Goal: Navigation & Orientation: Find specific page/section

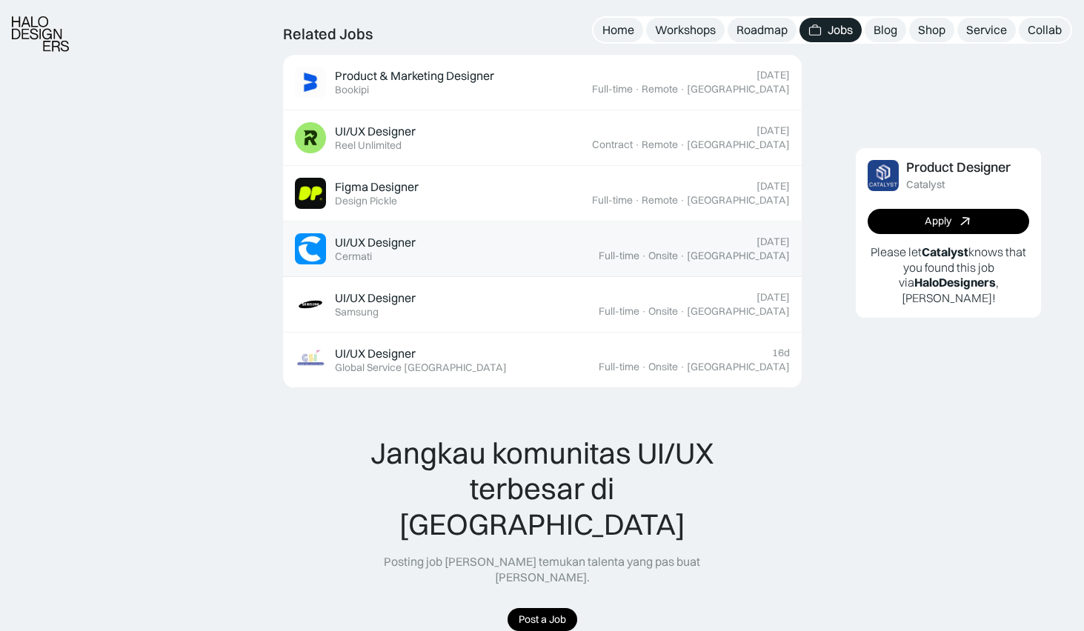
scroll to position [806, 0]
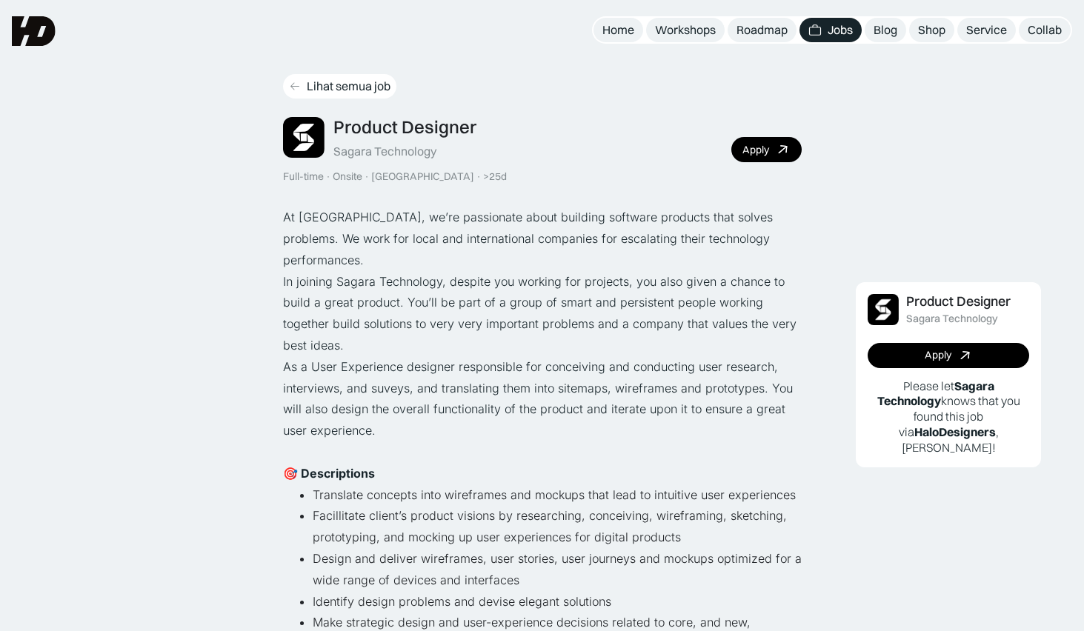
click at [289, 85] on icon at bounding box center [295, 86] width 12 height 13
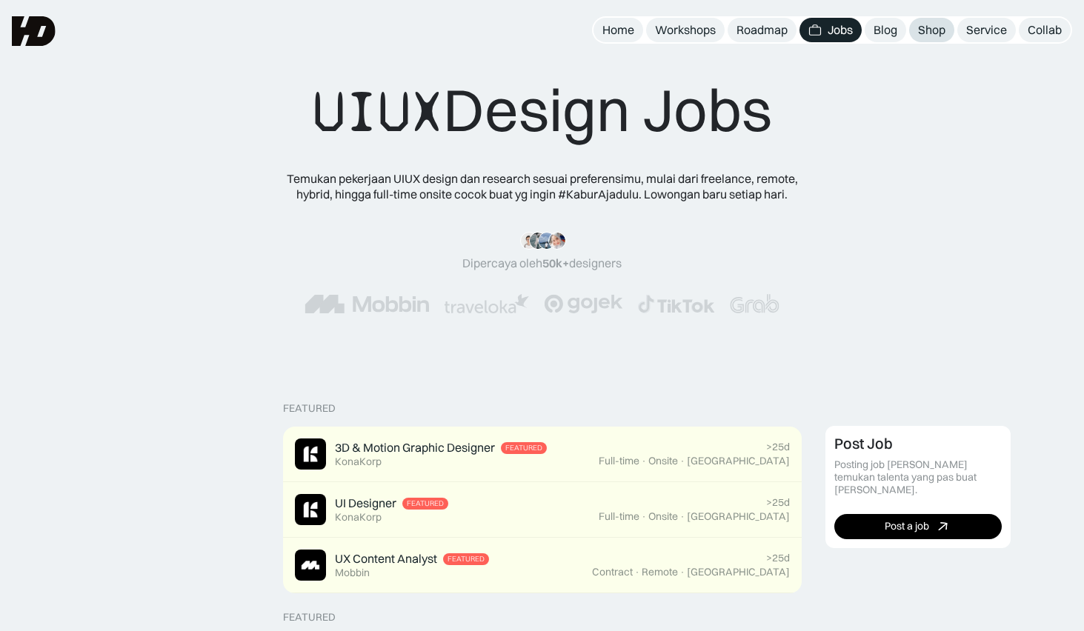
click at [930, 32] on div "Shop" at bounding box center [931, 30] width 27 height 16
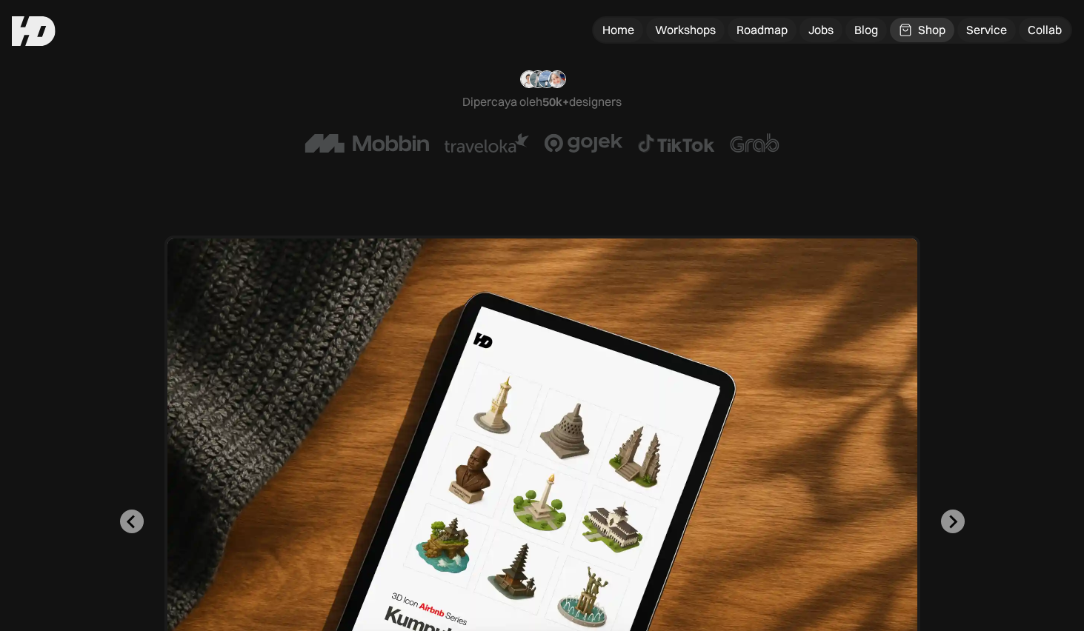
scroll to position [207, 0]
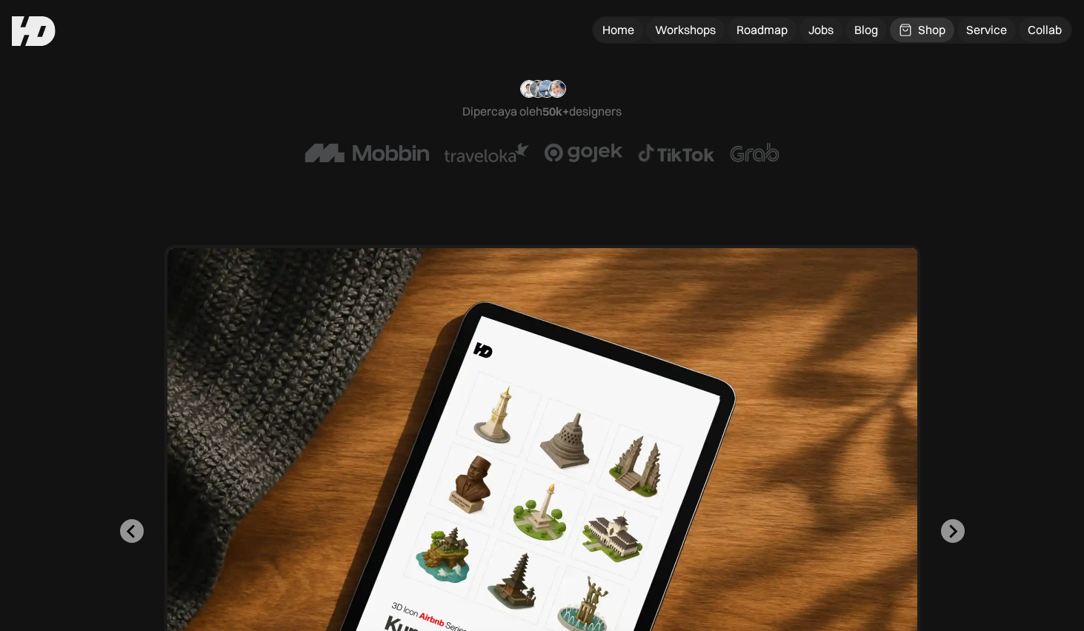
click at [949, 516] on div "Designer x GPT : Cara bikin Gambar Konsisten Pake AI Teknik prompting GPT untuk…" at bounding box center [541, 531] width 965 height 573
click at [953, 524] on icon "Go to first slide" at bounding box center [952, 531] width 14 height 14
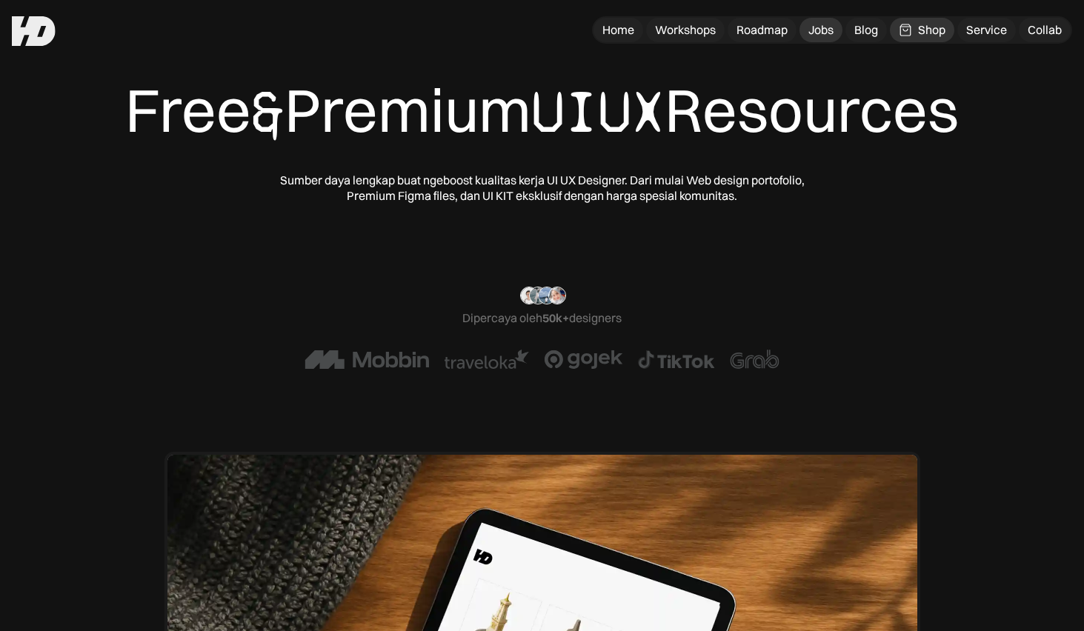
scroll to position [0, 0]
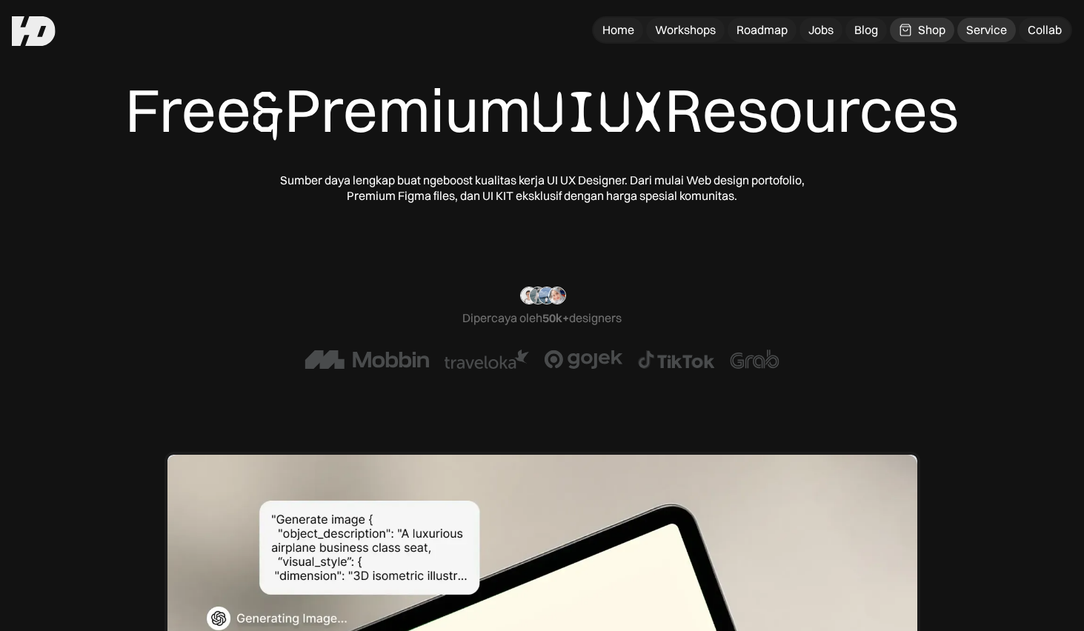
click at [990, 33] on div "Service" at bounding box center [986, 30] width 41 height 16
click at [1047, 31] on div "Collab" at bounding box center [1044, 30] width 34 height 16
